Goal: Task Accomplishment & Management: Manage account settings

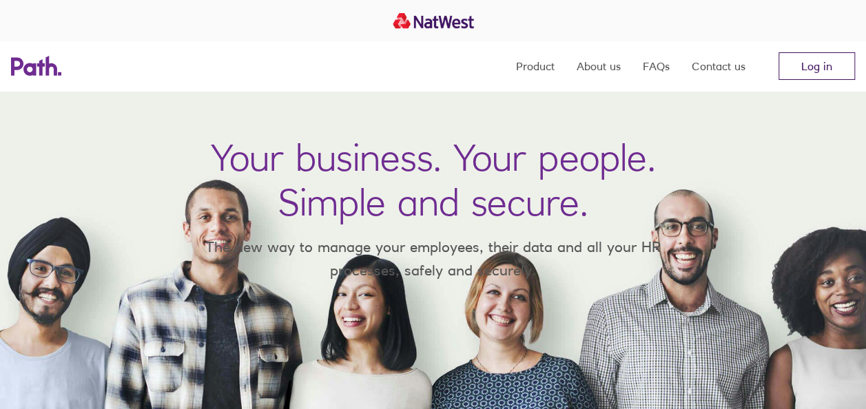
click at [813, 62] on link "Log in" at bounding box center [816, 66] width 76 height 28
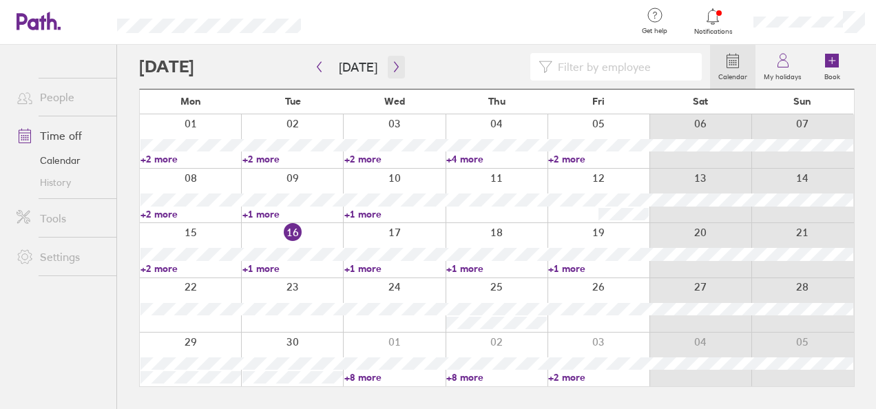
click at [391, 66] on icon "button" at bounding box center [396, 66] width 10 height 11
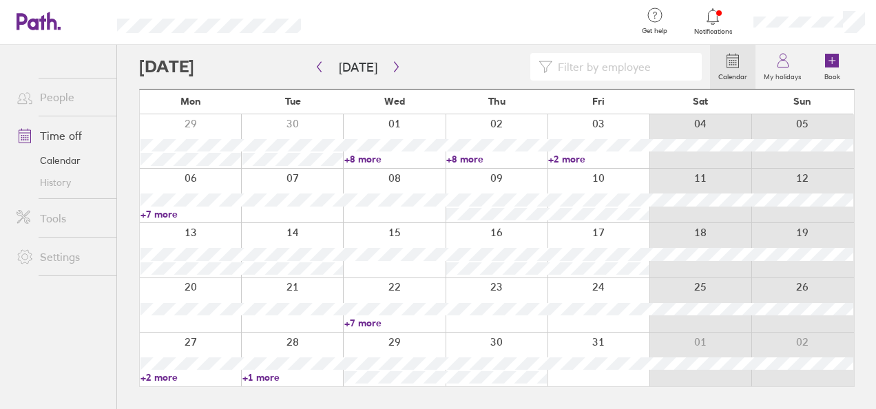
click at [708, 19] on icon at bounding box center [713, 16] width 12 height 16
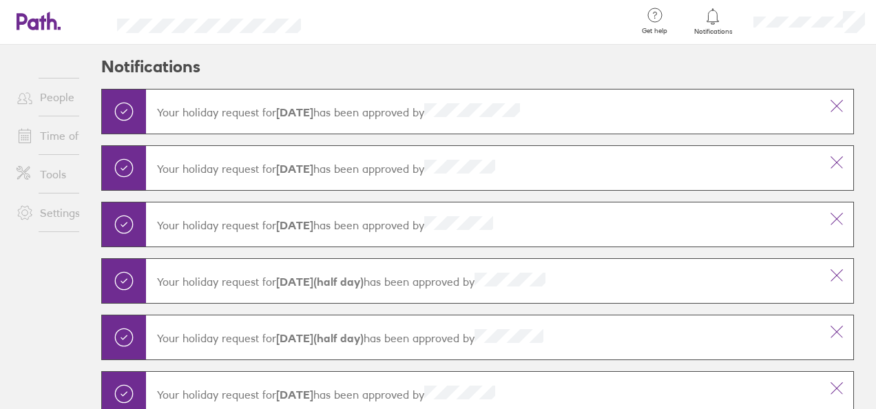
click at [278, 56] on header "Notifications" at bounding box center [477, 67] width 753 height 44
click at [49, 102] on link "People" at bounding box center [61, 97] width 111 height 28
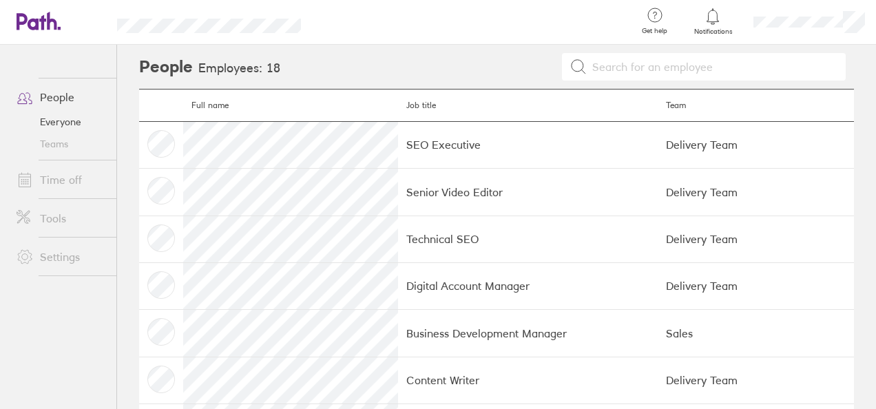
click at [68, 182] on link "Time off" at bounding box center [61, 180] width 111 height 28
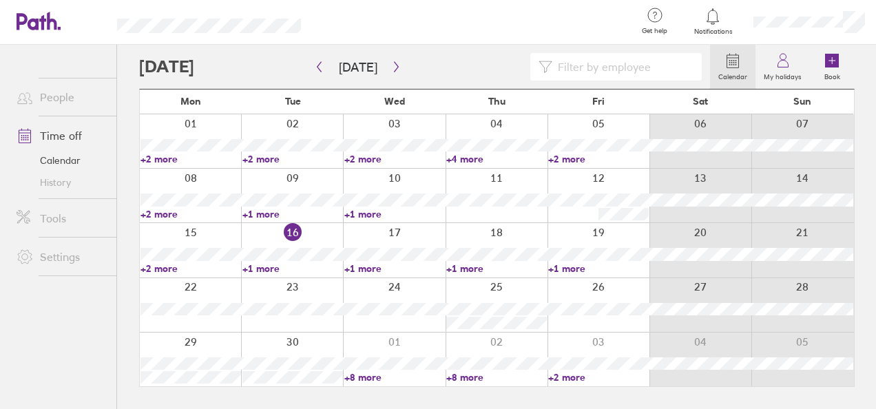
click at [578, 377] on link "+2 more" at bounding box center [598, 377] width 101 height 12
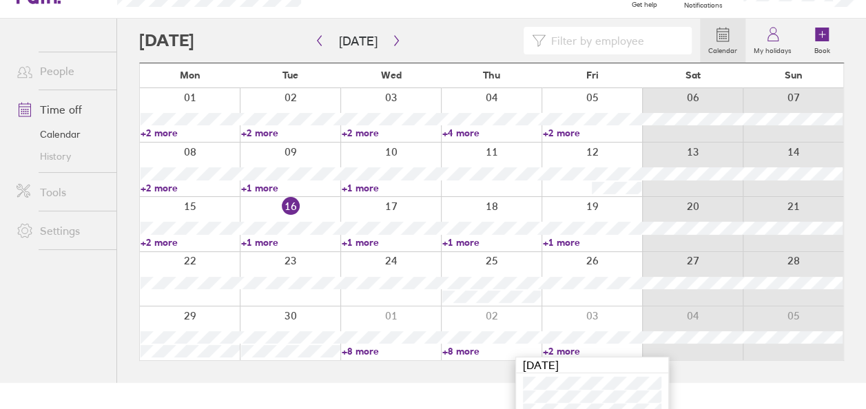
scroll to position [40, 0]
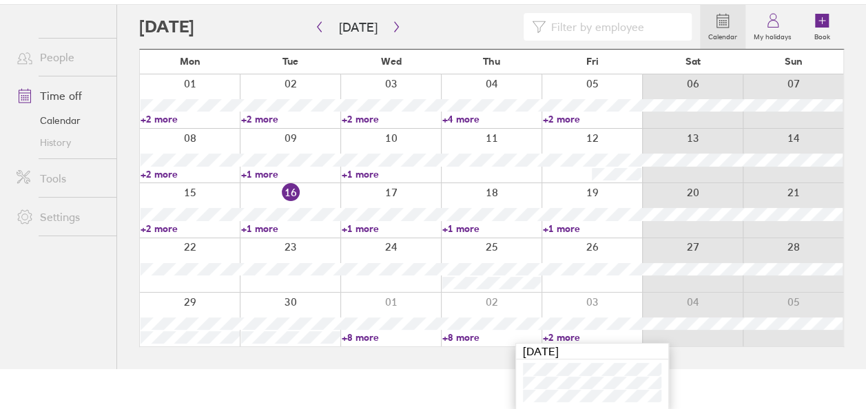
click at [554, 227] on link "+1 more" at bounding box center [592, 228] width 99 height 12
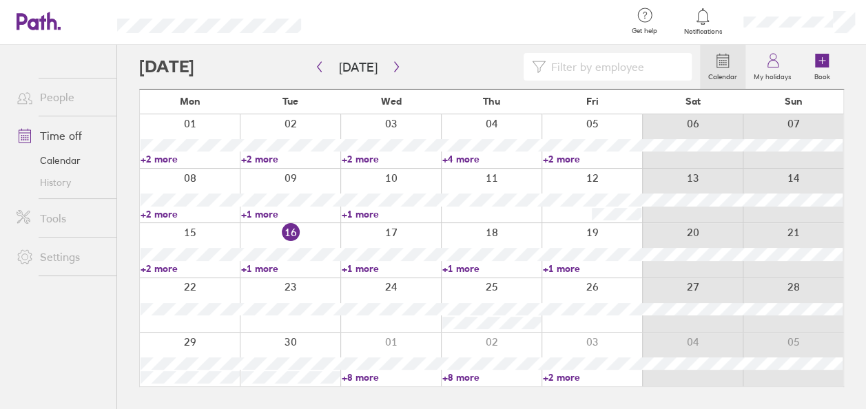
scroll to position [0, 0]
click at [580, 267] on link "+1 more" at bounding box center [598, 268] width 101 height 12
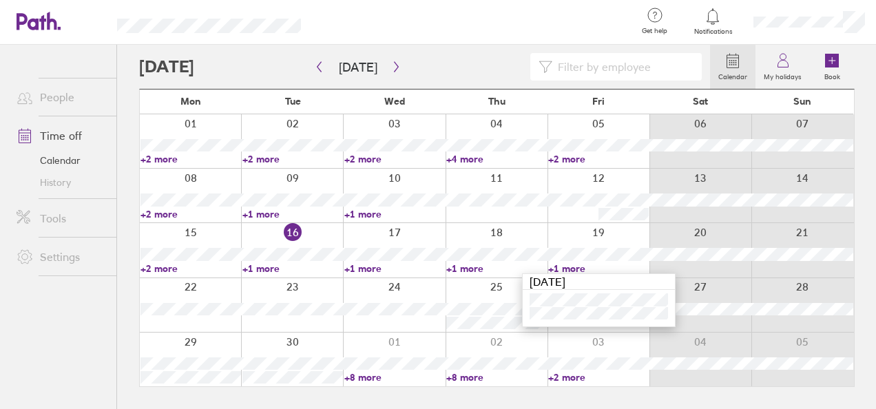
click at [477, 267] on link "+1 more" at bounding box center [496, 268] width 101 height 12
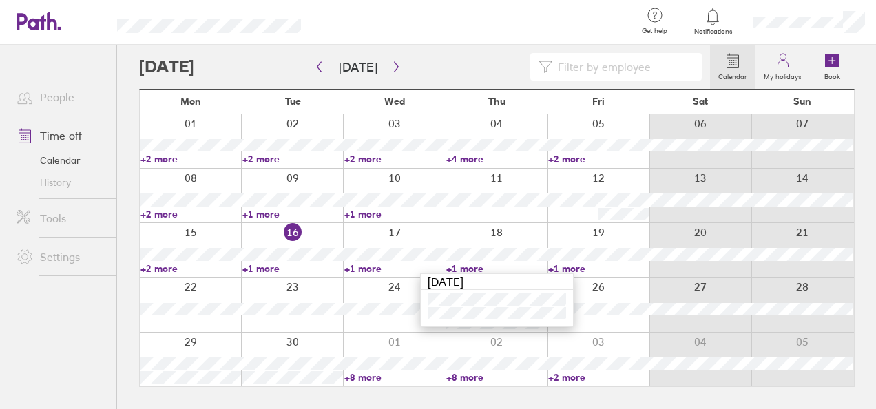
click at [361, 267] on link "+1 more" at bounding box center [394, 268] width 101 height 12
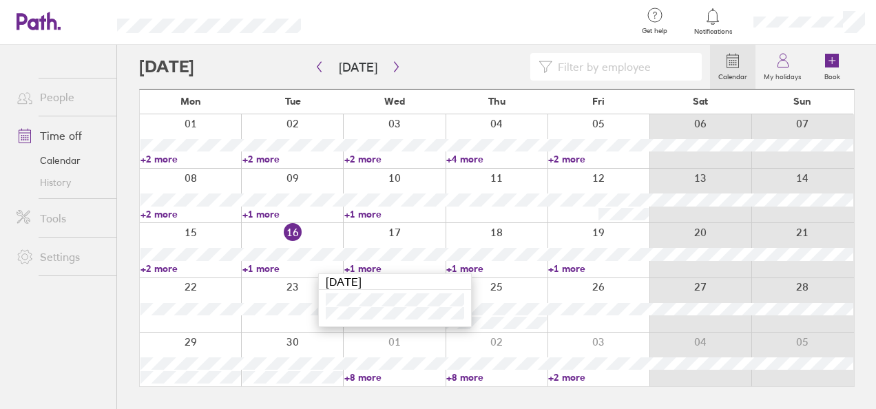
click at [164, 271] on link "+2 more" at bounding box center [190, 268] width 101 height 12
click at [165, 269] on link "+2 more" at bounding box center [190, 268] width 101 height 12
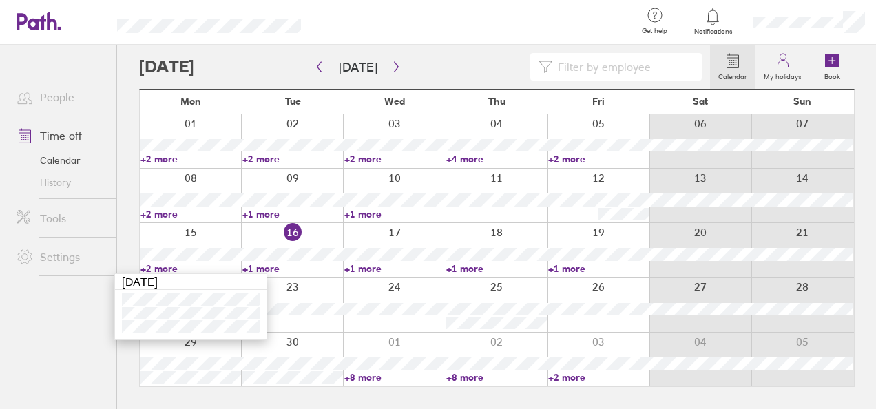
click at [265, 209] on link "+1 more" at bounding box center [292, 214] width 101 height 12
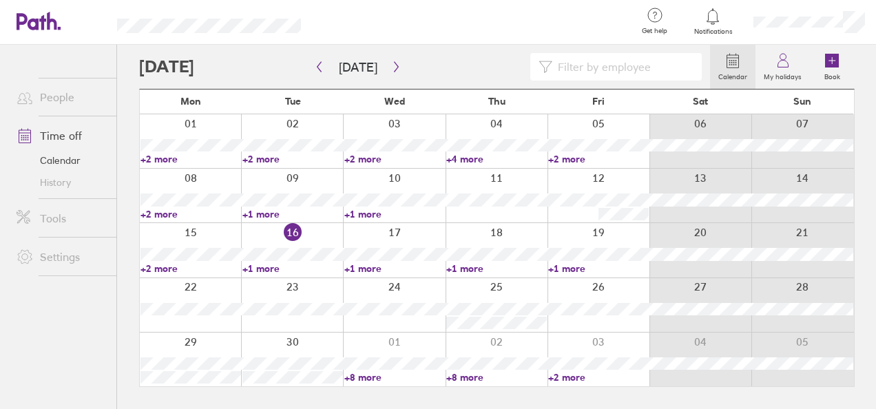
click at [265, 211] on link "+1 more" at bounding box center [292, 214] width 101 height 12
click at [714, 21] on icon at bounding box center [713, 16] width 12 height 16
click at [577, 377] on link "+2 more" at bounding box center [598, 377] width 101 height 12
click at [361, 211] on link "+1 more" at bounding box center [394, 214] width 101 height 12
click at [162, 213] on link "+2 more" at bounding box center [190, 214] width 101 height 12
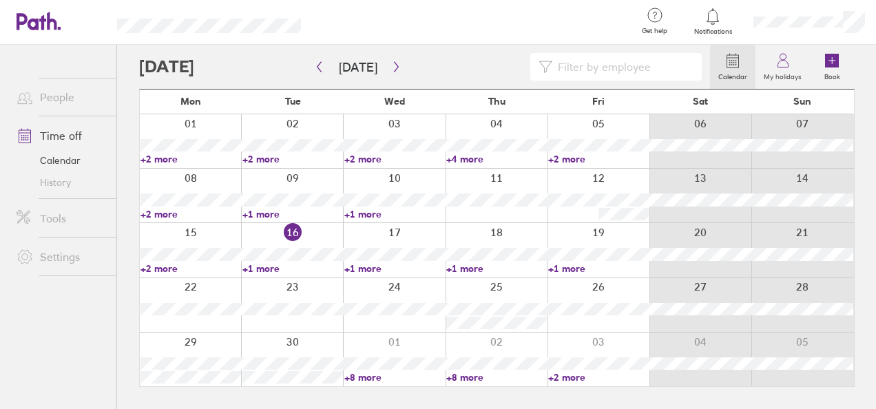
click at [162, 213] on link "+2 more" at bounding box center [190, 214] width 101 height 12
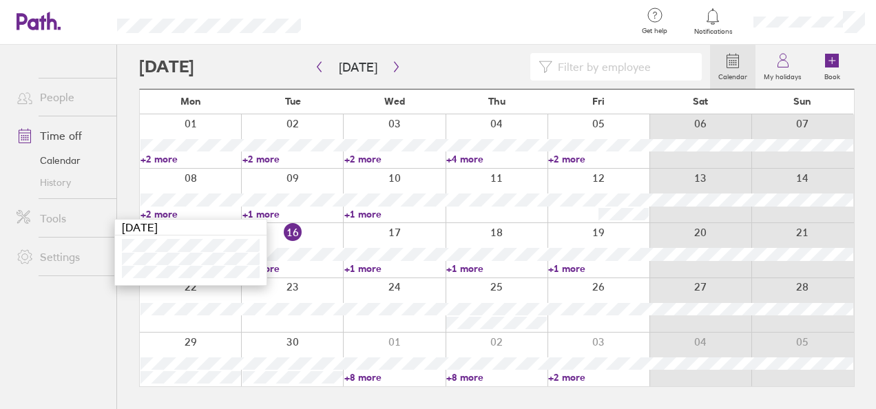
click at [124, 332] on div "Calendar My holidays Book Today September 2025 Mon Tue Wed Thu Fri Sat Sun 01 0…" at bounding box center [496, 227] width 759 height 364
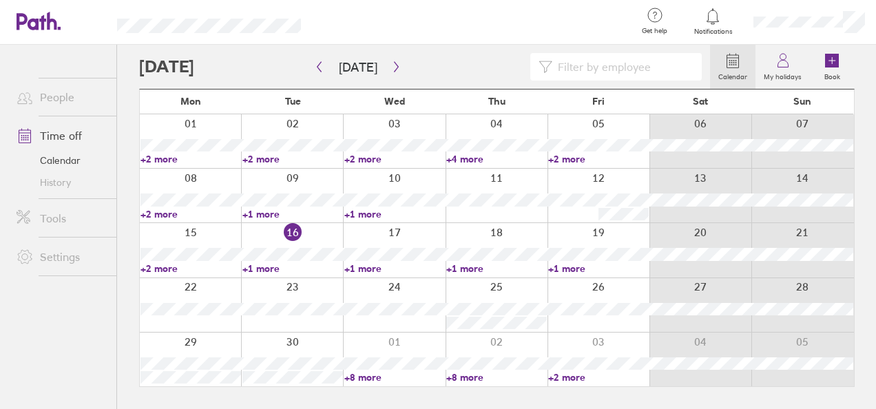
click at [268, 264] on link "+1 more" at bounding box center [292, 268] width 101 height 12
click at [391, 67] on icon "button" at bounding box center [396, 66] width 10 height 11
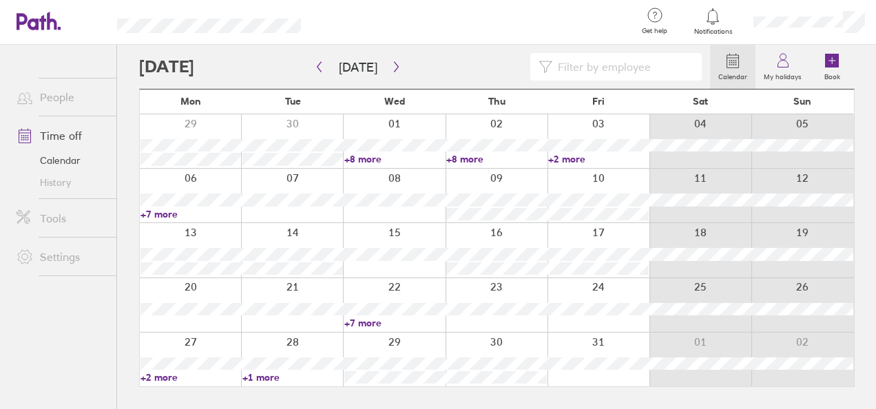
click at [572, 156] on link "+2 more" at bounding box center [598, 159] width 101 height 12
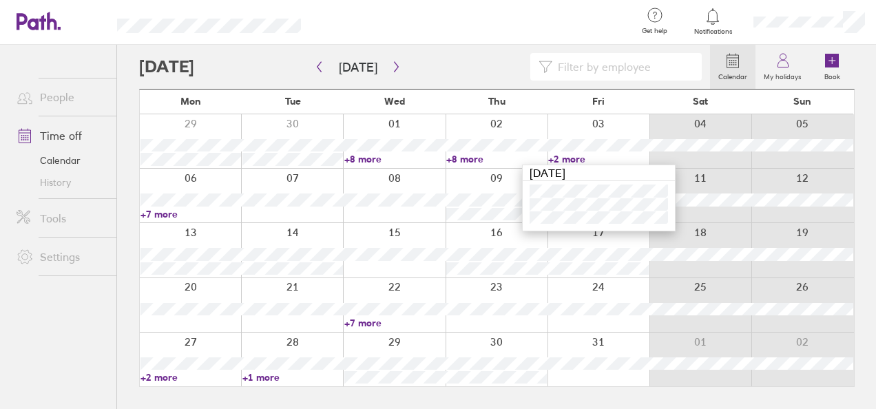
click at [161, 213] on link "+7 more" at bounding box center [190, 214] width 101 height 12
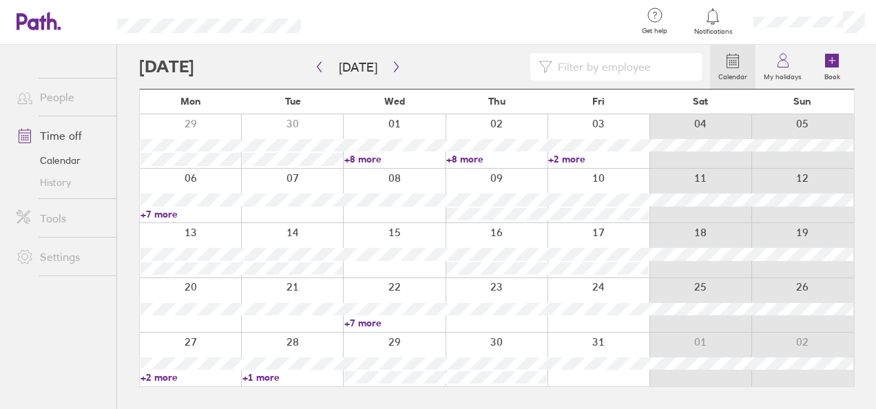
click at [161, 213] on link "+7 more" at bounding box center [190, 214] width 101 height 12
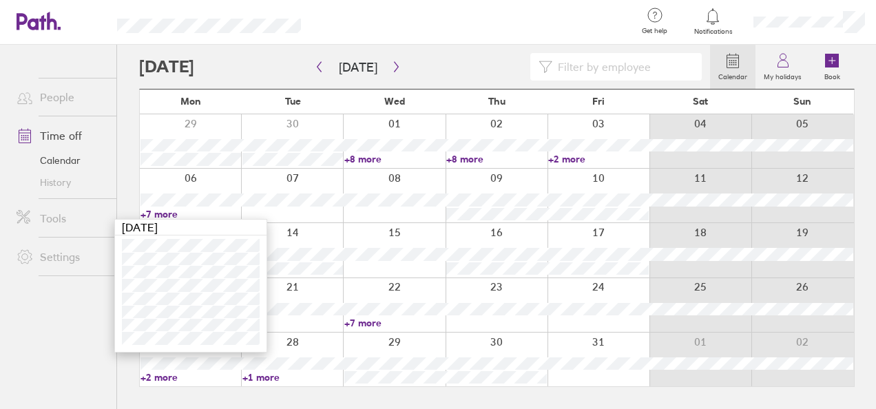
click at [470, 17] on div at bounding box center [474, 22] width 302 height 45
